Goal: Information Seeking & Learning: Learn about a topic

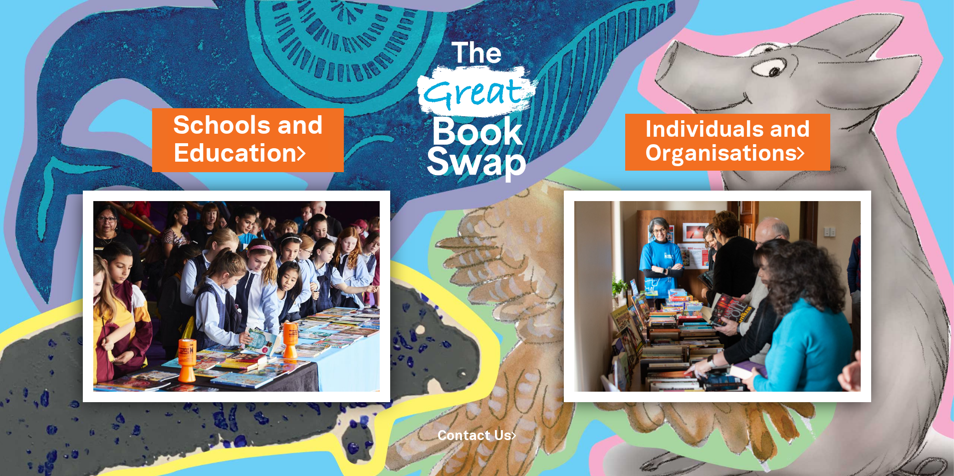
click at [264, 140] on link "Schools and Education" at bounding box center [248, 140] width 150 height 63
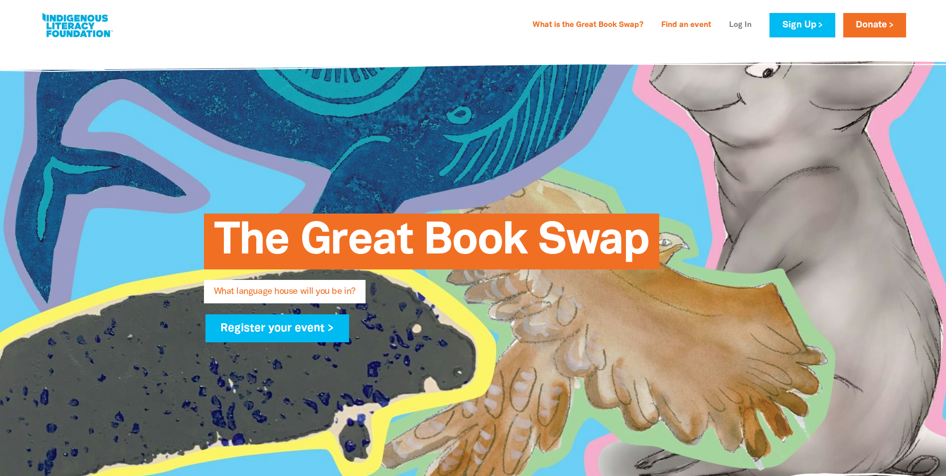
click at [734, 24] on link "Log In" at bounding box center [740, 25] width 34 height 16
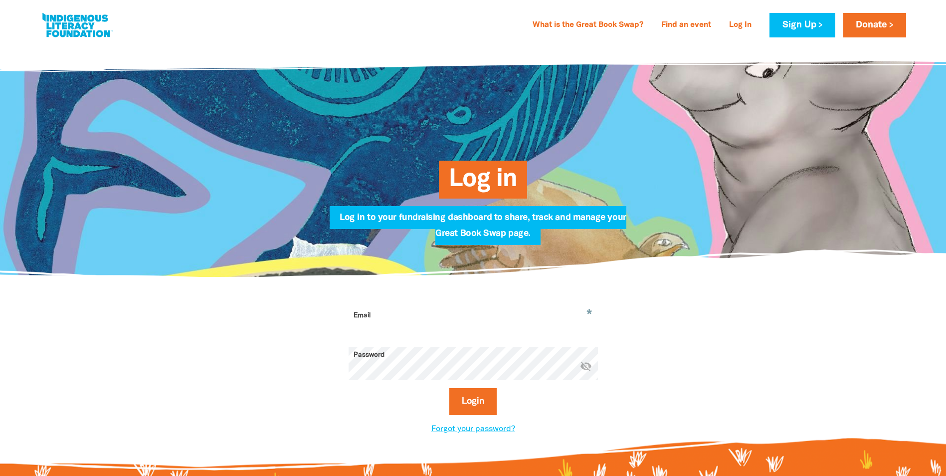
click at [449, 313] on input "Email" at bounding box center [473, 322] width 249 height 31
type input "[EMAIL_ADDRESS][DOMAIN_NAME]"
click at [474, 397] on button "Login" at bounding box center [472, 401] width 47 height 27
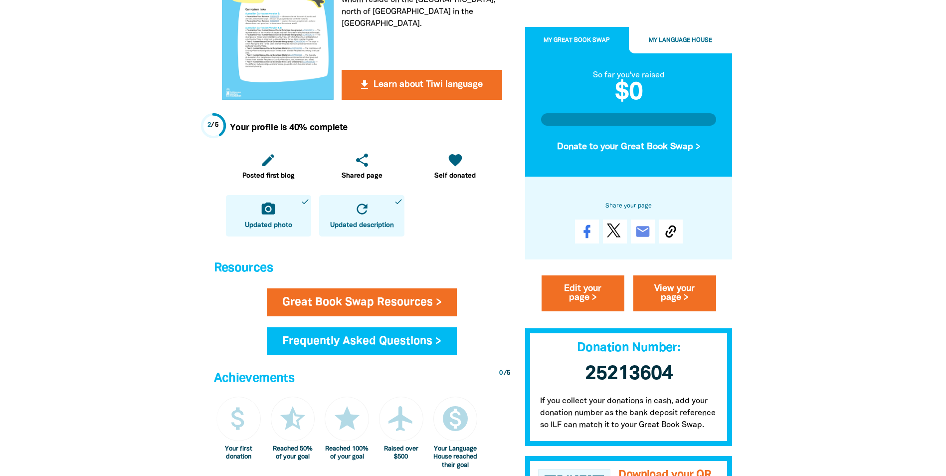
scroll to position [249, 0]
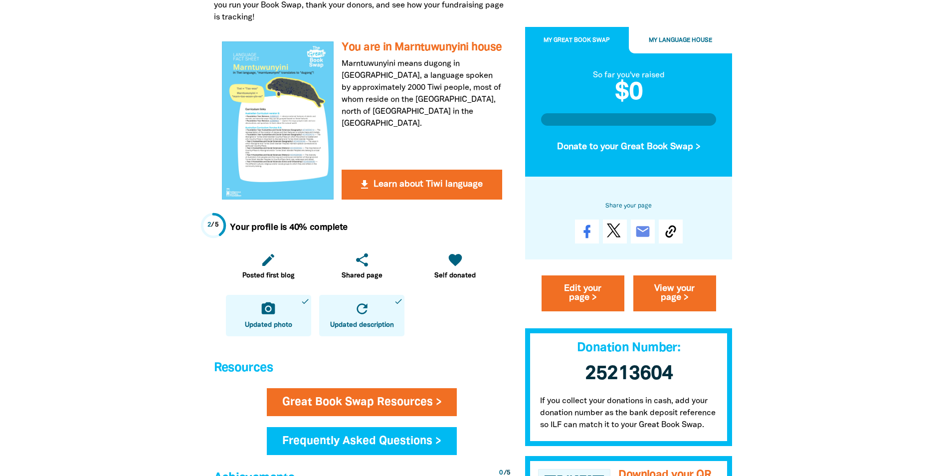
drag, startPoint x: 493, startPoint y: 317, endPoint x: 793, endPoint y: 371, distance: 304.5
click at [793, 371] on div at bounding box center [473, 299] width 946 height 1009
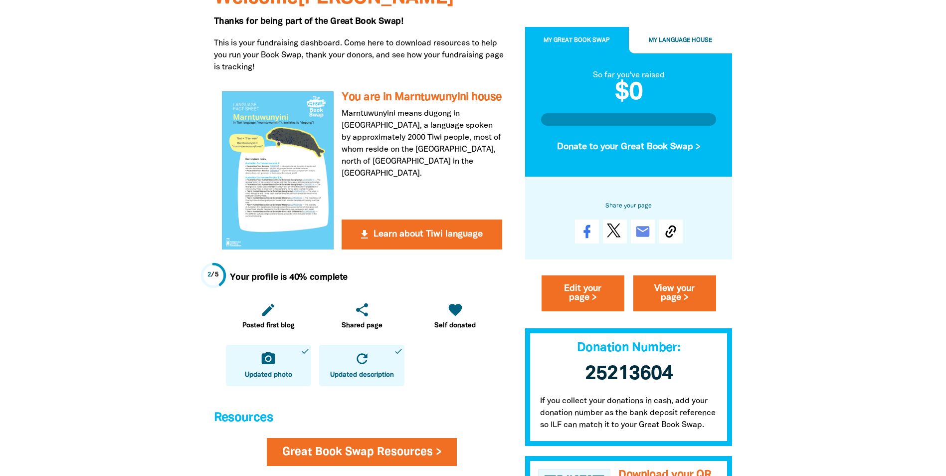
click at [774, 434] on div at bounding box center [473, 349] width 946 height 1009
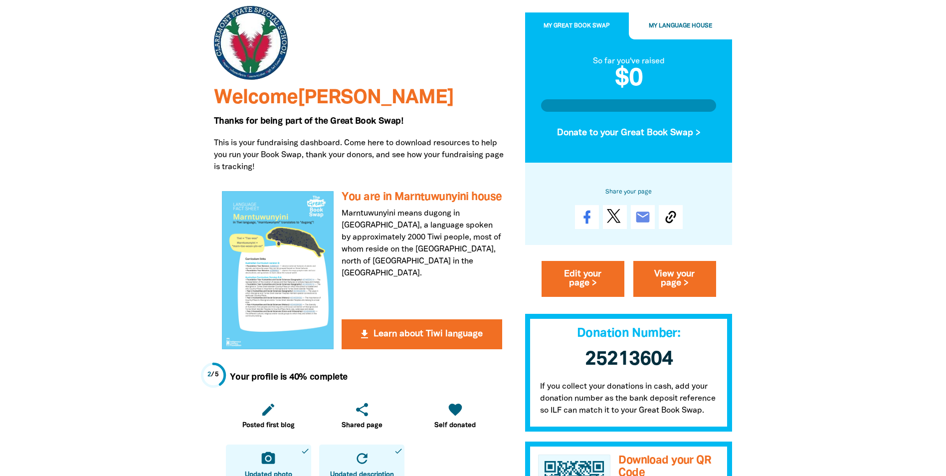
scroll to position [349, 0]
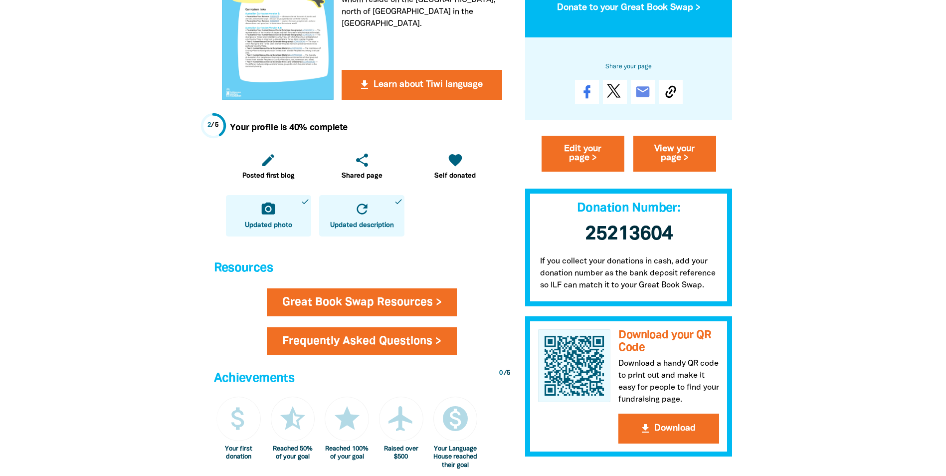
click at [342, 340] on link "Frequently Asked Questions >" at bounding box center [362, 341] width 190 height 28
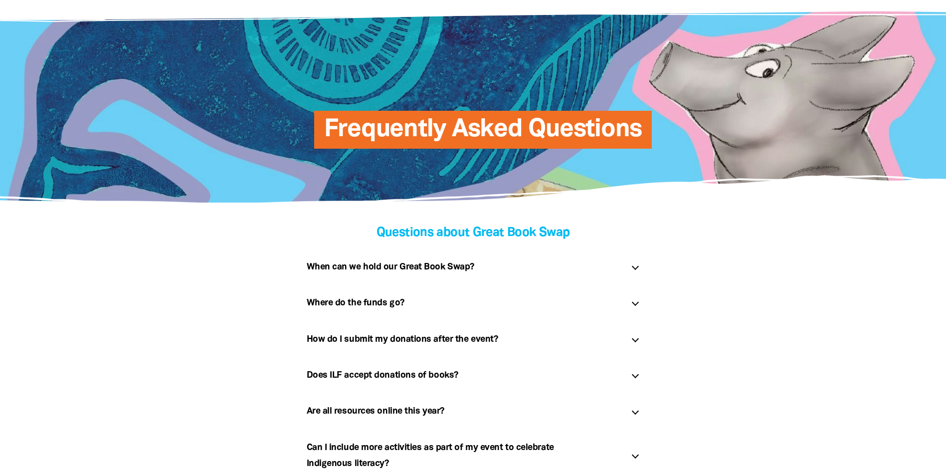
scroll to position [100, 0]
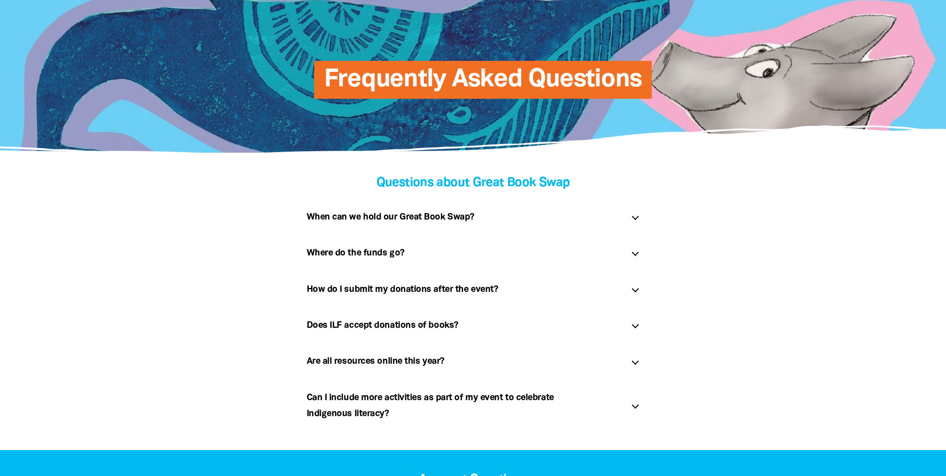
click at [631, 291] on div "How do I submit my donations after the event? link" at bounding box center [473, 289] width 349 height 32
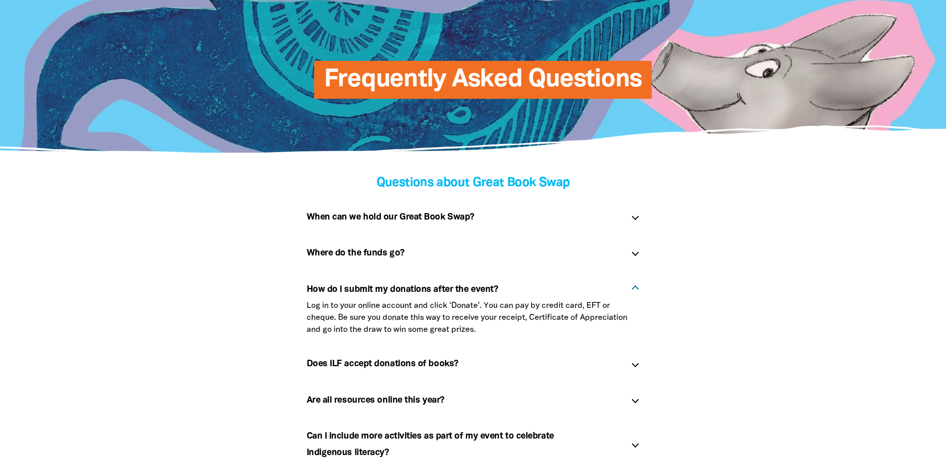
click at [637, 365] on div at bounding box center [635, 363] width 7 height 7
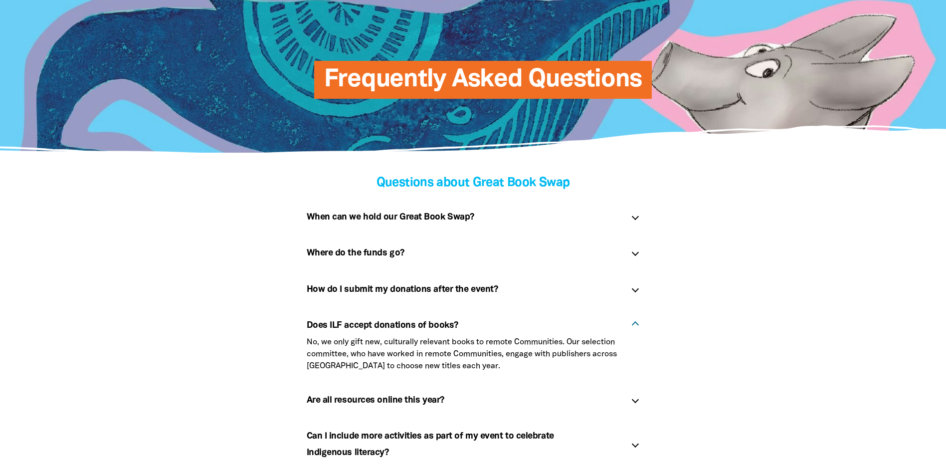
click at [645, 313] on div "Does ILF accept donations of books? link" at bounding box center [473, 322] width 349 height 27
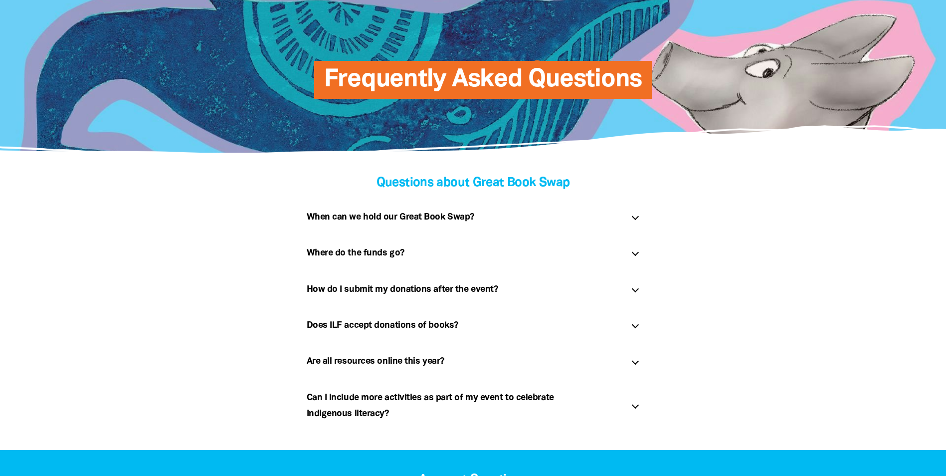
click at [637, 254] on div at bounding box center [635, 252] width 7 height 7
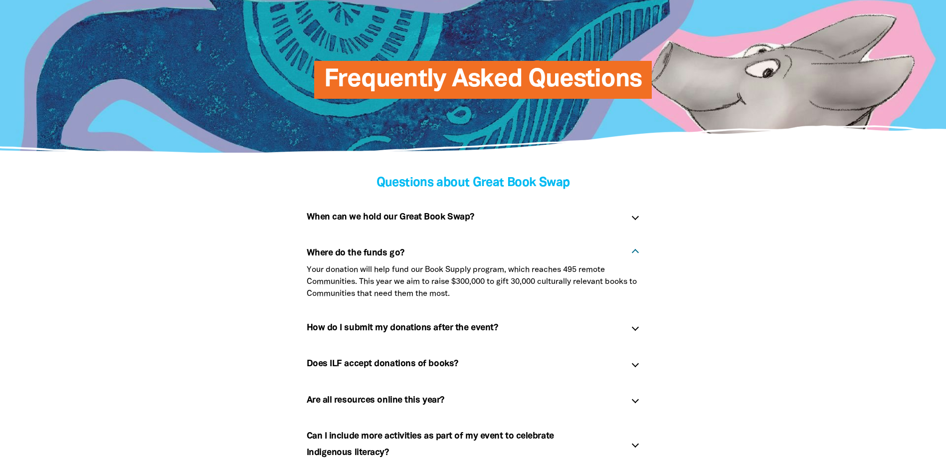
scroll to position [150, 0]
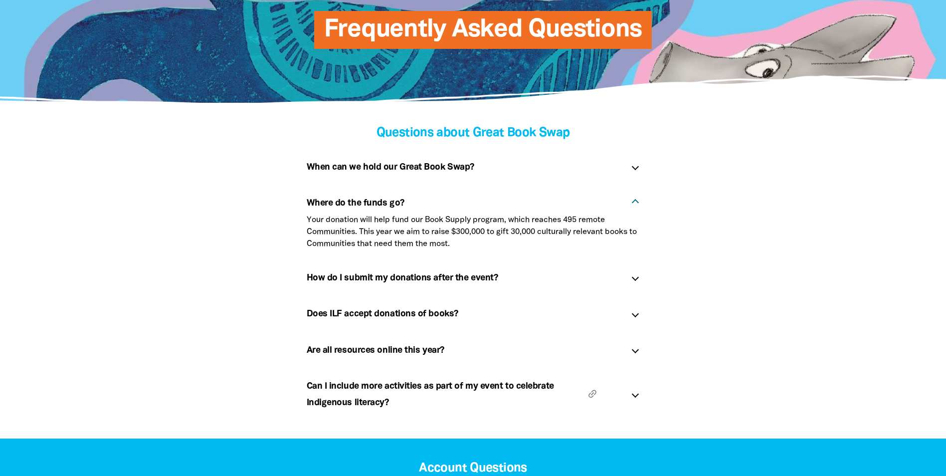
click at [412, 389] on h5 "Can I include more activities as part of my event to celebrate Indigenous liter…" at bounding box center [465, 394] width 317 height 32
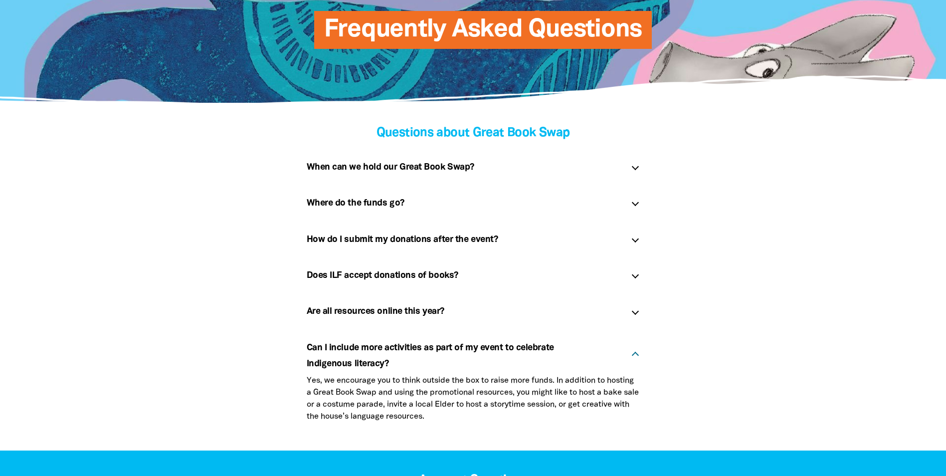
click at [636, 352] on div at bounding box center [635, 355] width 7 height 7
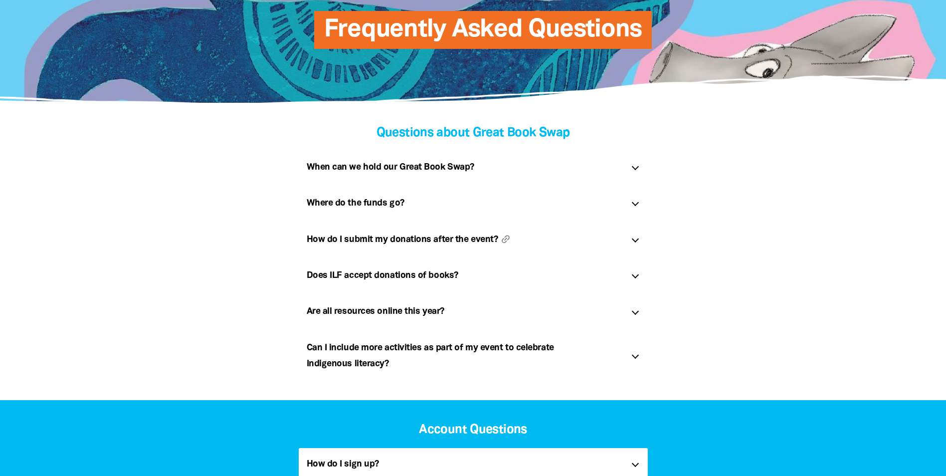
scroll to position [0, 0]
